Goal: Use online tool/utility: Utilize a website feature to perform a specific function

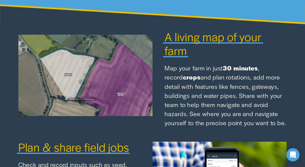
scroll to position [420, 0]
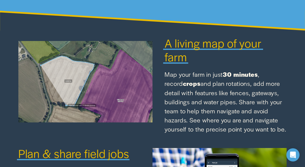
click at [181, 41] on span "A living map of your farm" at bounding box center [215, 50] width 100 height 30
click at [181, 46] on span "A living map of your farm" at bounding box center [215, 50] width 100 height 30
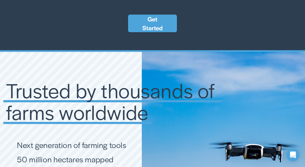
scroll to position [756, 0]
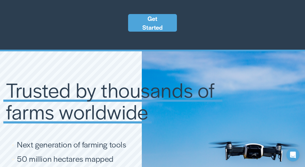
click at [155, 26] on link "Get Started" at bounding box center [152, 23] width 49 height 18
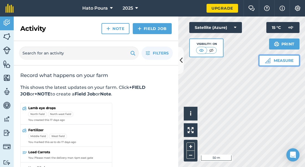
click at [266, 60] on img at bounding box center [267, 60] width 5 height 5
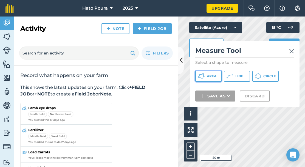
click at [211, 75] on span "Area" at bounding box center [212, 76] width 10 height 4
click at [180, 61] on icon at bounding box center [181, 60] width 3 height 10
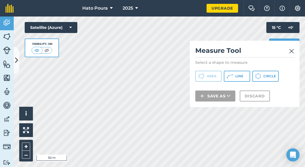
click at [65, 37] on div "Click to start drawing i © 2025 TomTom, Microsoft 50 m + – Satellite (Azure) Vi…" at bounding box center [159, 91] width 291 height 150
click at [65, 89] on div "Click to start drawing i © 2025 TomTom, Microsoft 50 m + – Satellite (Azure) Vi…" at bounding box center [159, 91] width 291 height 150
click at [105, 65] on div "Click to start drawing i © 2025 TomTom, Microsoft 50 m + – Satellite (Azure) Vi…" at bounding box center [159, 91] width 291 height 150
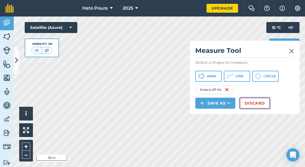
click at [249, 103] on button "Discard" at bounding box center [255, 102] width 30 height 11
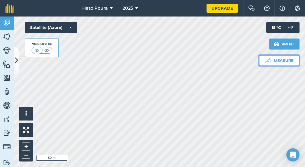
click at [274, 59] on button "Measure" at bounding box center [279, 60] width 41 height 11
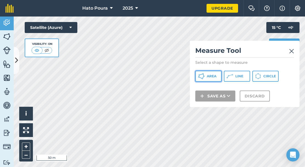
click at [204, 75] on icon at bounding box center [201, 76] width 7 height 7
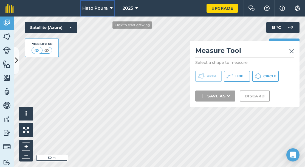
click at [109, 24] on div "Hato Poura 2025 Upgrade Farm Chat Help Info Settings Map printing is not availa…" at bounding box center [152, 83] width 305 height 167
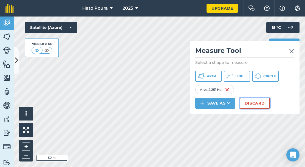
click at [251, 104] on button "Discard" at bounding box center [255, 102] width 30 height 11
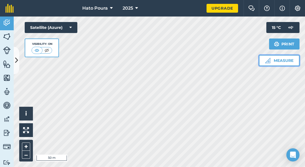
click at [272, 57] on button "Measure" at bounding box center [279, 60] width 41 height 11
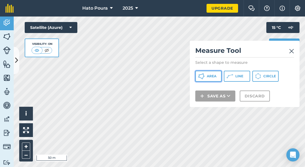
click at [215, 74] on span "Area" at bounding box center [212, 76] width 10 height 4
click at [292, 50] on img at bounding box center [291, 51] width 5 height 7
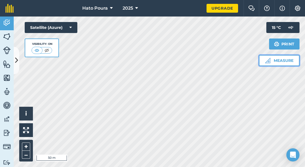
click at [274, 58] on button "Measure" at bounding box center [279, 60] width 41 height 11
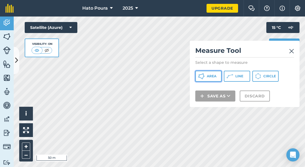
click at [213, 75] on span "Area" at bounding box center [212, 76] width 10 height 4
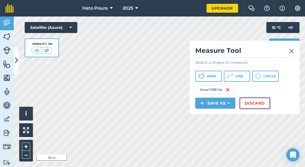
click at [254, 101] on button "Discard" at bounding box center [255, 102] width 30 height 11
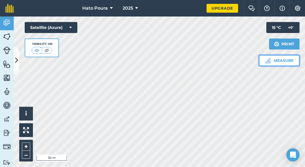
click at [274, 59] on button "Measure" at bounding box center [279, 60] width 41 height 11
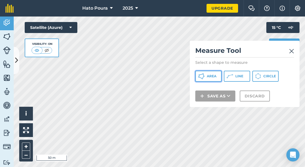
click at [212, 76] on span "Area" at bounding box center [212, 76] width 10 height 4
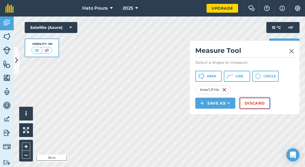
click at [254, 104] on button "Discard" at bounding box center [255, 102] width 30 height 11
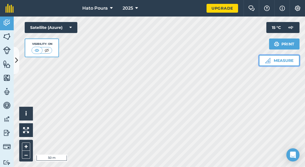
click at [280, 59] on button "Measure" at bounding box center [279, 60] width 41 height 11
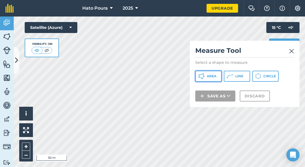
click at [210, 76] on span "Area" at bounding box center [212, 76] width 10 height 4
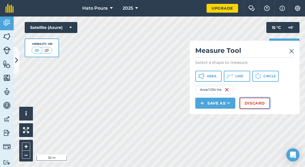
click at [263, 100] on button "Discard" at bounding box center [255, 102] width 30 height 11
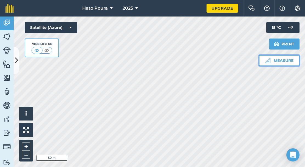
click at [280, 60] on button "Measure" at bounding box center [279, 60] width 41 height 11
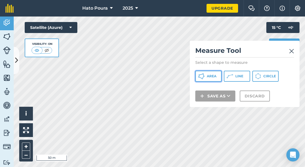
click at [213, 77] on span "Area" at bounding box center [212, 76] width 10 height 4
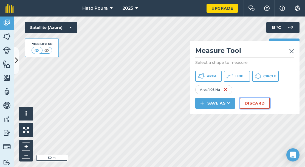
click at [254, 103] on button "Discard" at bounding box center [255, 102] width 30 height 11
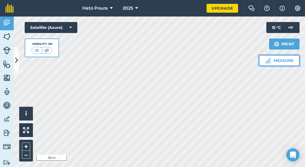
click at [278, 57] on button "Measure" at bounding box center [279, 60] width 41 height 11
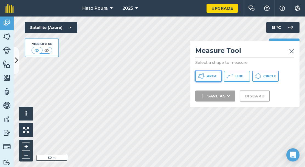
click at [208, 75] on span "Area" at bounding box center [212, 76] width 10 height 4
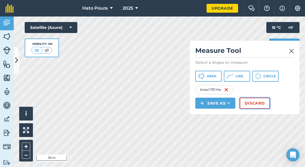
click at [261, 102] on button "Discard" at bounding box center [255, 102] width 30 height 11
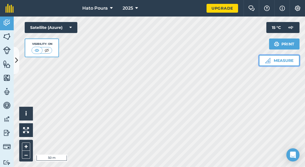
click at [291, 57] on button "Measure" at bounding box center [279, 60] width 41 height 11
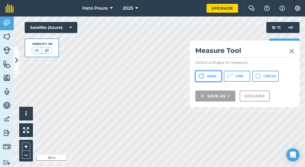
click at [209, 76] on span "Area" at bounding box center [212, 76] width 10 height 4
click at [191, 72] on div "Click to start drawing i © 2025 TomTom, Microsoft 50 m + – Satellite (Azure) Vi…" at bounding box center [159, 91] width 291 height 150
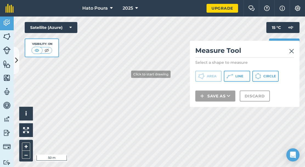
click at [123, 77] on div "Hato Poura 2025 Upgrade Farm Chat Help Info Settings Map printing is not availa…" at bounding box center [152, 83] width 305 height 167
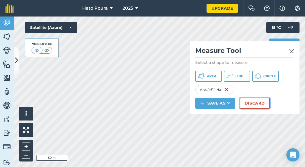
click at [253, 100] on button "Discard" at bounding box center [255, 102] width 30 height 11
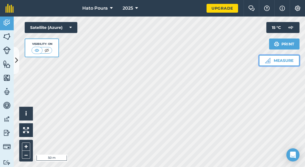
click at [274, 59] on button "Measure" at bounding box center [279, 60] width 41 height 11
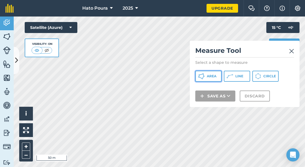
click at [213, 77] on span "Area" at bounding box center [212, 76] width 10 height 4
click at [10, 118] on div "Activity Fields Livestock Features Maps Team Vehicles Data Reporting Billing Tu…" at bounding box center [152, 91] width 305 height 150
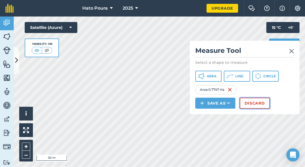
click at [245, 102] on button "Discard" at bounding box center [255, 102] width 30 height 11
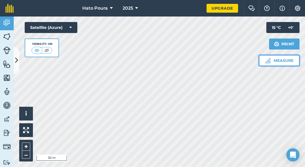
click at [274, 58] on button "Measure" at bounding box center [279, 60] width 41 height 11
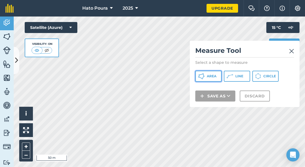
click at [210, 75] on span "Area" at bounding box center [212, 76] width 10 height 4
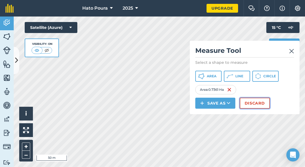
click at [265, 101] on button "Discard" at bounding box center [255, 102] width 30 height 11
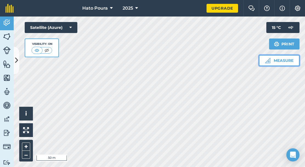
click at [272, 61] on button "Measure" at bounding box center [279, 60] width 41 height 11
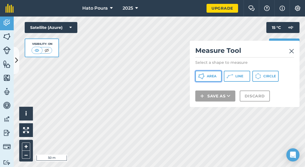
click at [213, 79] on button "Area" at bounding box center [208, 76] width 26 height 11
click at [214, 76] on span "Area" at bounding box center [212, 76] width 10 height 4
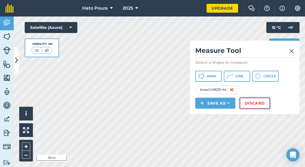
click at [260, 104] on button "Discard" at bounding box center [255, 102] width 30 height 11
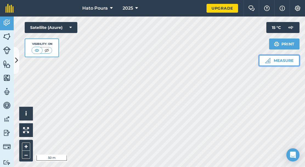
click at [272, 59] on button "Measure" at bounding box center [279, 60] width 41 height 11
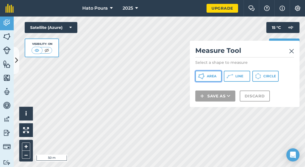
click at [215, 76] on span "Area" at bounding box center [212, 76] width 10 height 4
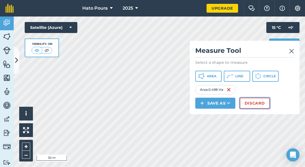
click at [251, 102] on button "Discard" at bounding box center [255, 102] width 30 height 11
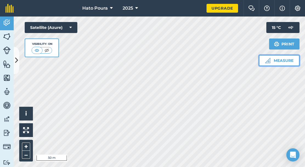
click at [276, 61] on button "Measure" at bounding box center [279, 60] width 41 height 11
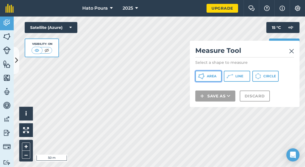
click at [217, 75] on button "Area" at bounding box center [208, 76] width 26 height 11
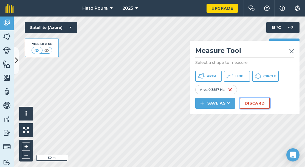
click at [243, 101] on button "Discard" at bounding box center [255, 102] width 30 height 11
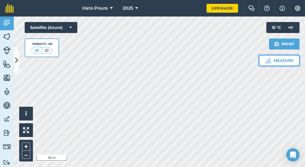
click at [268, 59] on img at bounding box center [267, 60] width 5 height 5
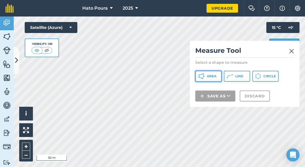
click at [215, 76] on span "Area" at bounding box center [212, 76] width 10 height 4
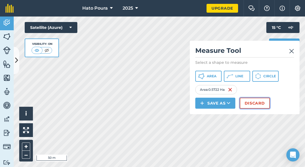
click at [255, 102] on button "Discard" at bounding box center [255, 102] width 30 height 11
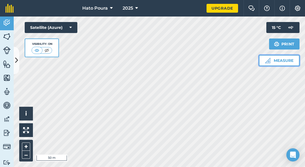
click at [273, 60] on button "Measure" at bounding box center [279, 60] width 41 height 11
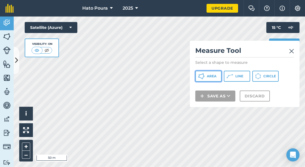
drag, startPoint x: 214, startPoint y: 74, endPoint x: 198, endPoint y: 91, distance: 23.9
click at [214, 75] on span "Area" at bounding box center [212, 76] width 10 height 4
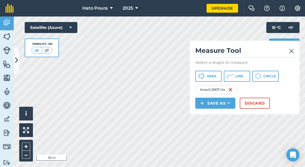
click at [293, 52] on img at bounding box center [291, 51] width 5 height 7
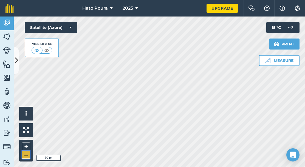
click at [24, 154] on button "–" at bounding box center [26, 154] width 8 height 8
click at [27, 146] on button "+" at bounding box center [26, 146] width 8 height 8
